Goal: Navigation & Orientation: Find specific page/section

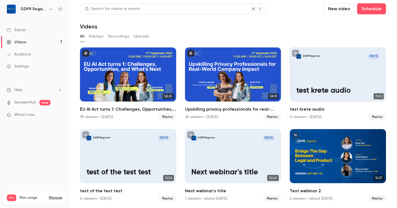
click at [19, 32] on div "Events" at bounding box center [16, 30] width 19 height 6
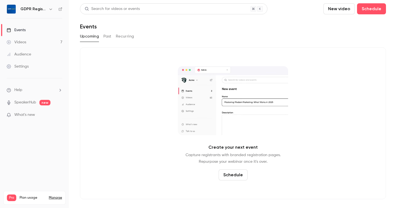
click at [19, 39] on link "Videos 7" at bounding box center [34, 42] width 69 height 12
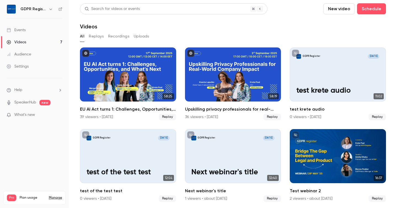
click at [21, 56] on div "Audience" at bounding box center [19, 55] width 25 height 6
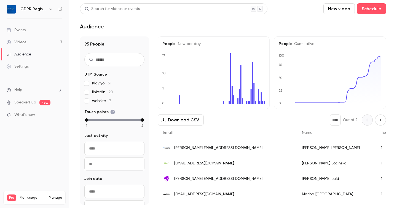
click at [196, 149] on span "[PERSON_NAME][EMAIL_ADDRESS][DOMAIN_NAME]" at bounding box center [218, 148] width 88 height 6
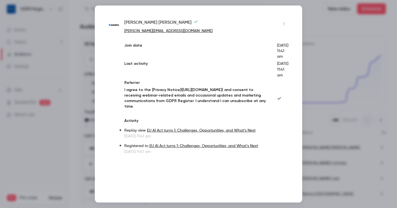
click at [328, 25] on div at bounding box center [198, 104] width 397 height 208
